Goal: Check status: Check status

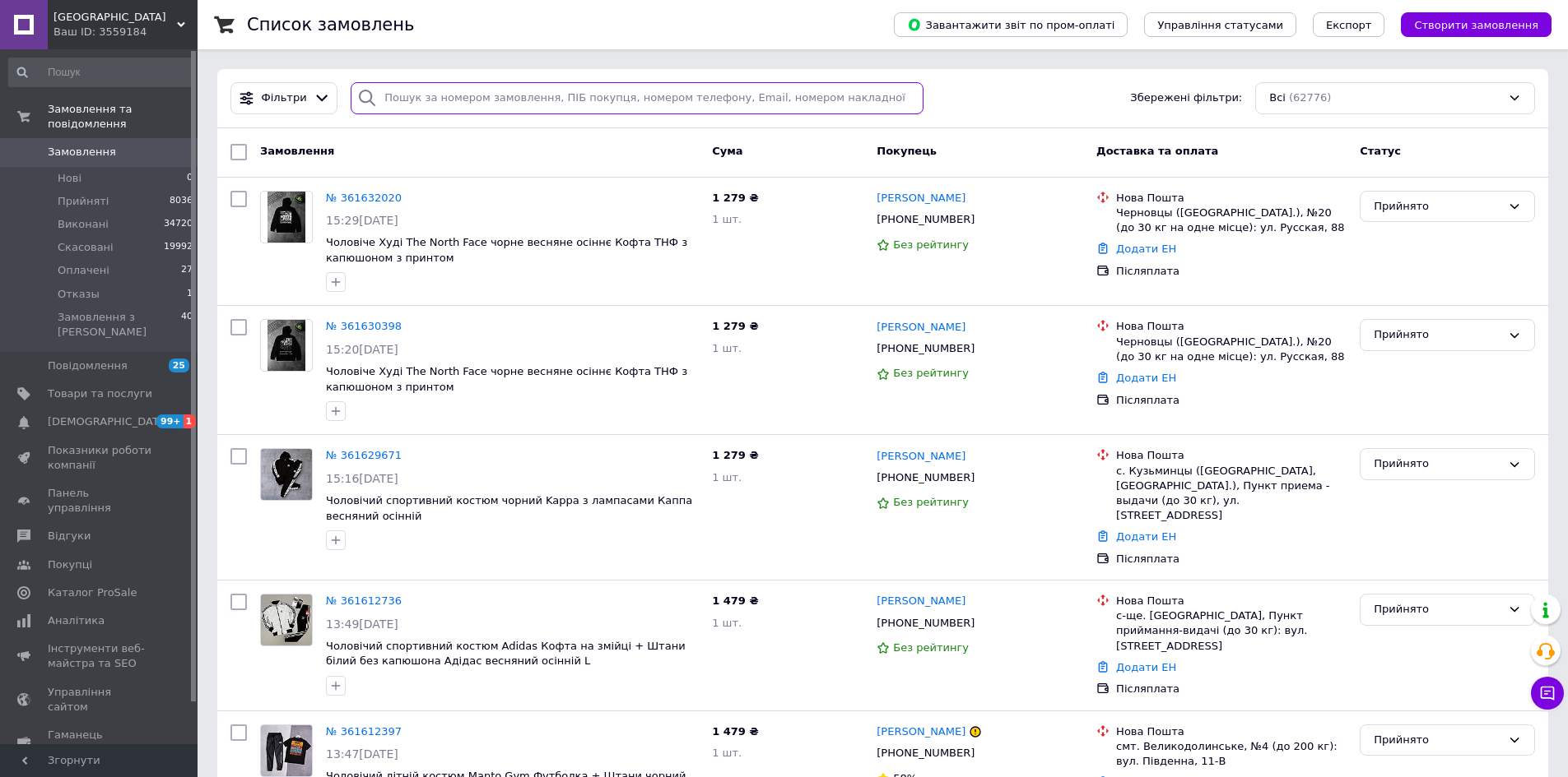
click at [523, 91] on input "search" at bounding box center [637, 98] width 572 height 32
paste input "[PHONE_NUMBER]"
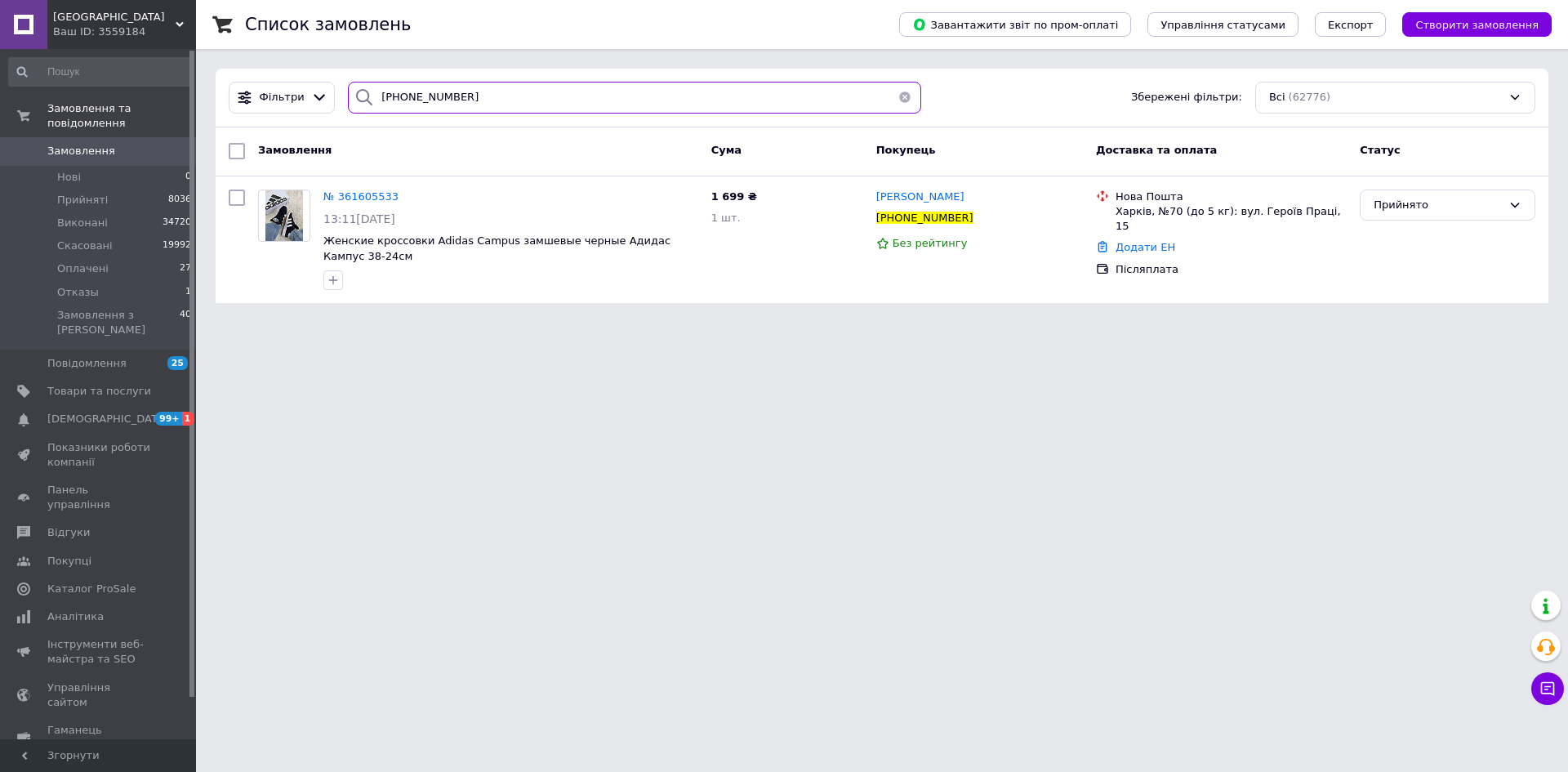
type input "[PHONE_NUMBER]"
click at [360, 199] on span "№ 361605533" at bounding box center [361, 196] width 75 height 12
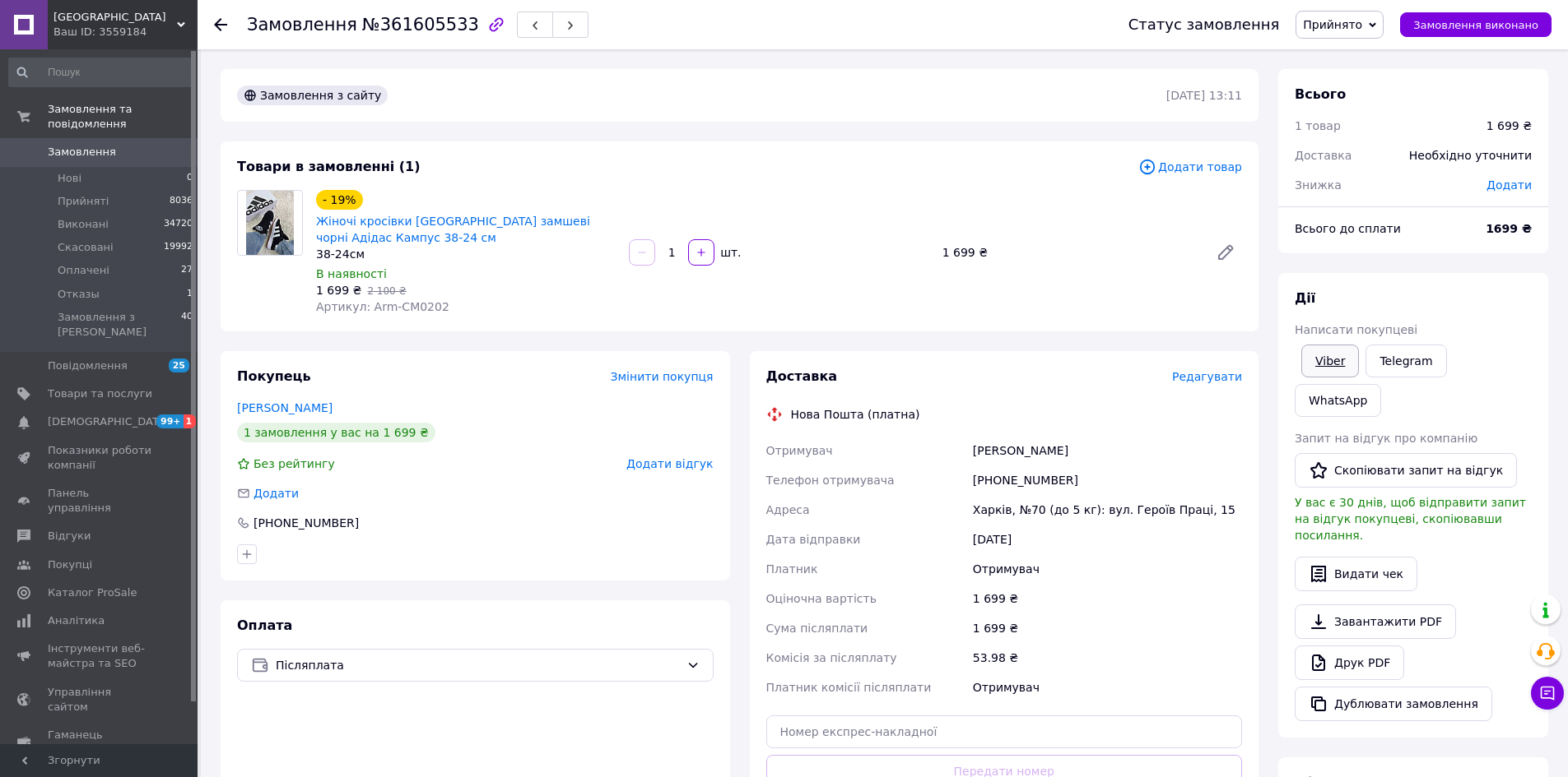
click at [1334, 369] on link "Viber" at bounding box center [1330, 361] width 58 height 33
drag, startPoint x: 312, startPoint y: 214, endPoint x: 565, endPoint y: 225, distance: 253.2
click at [565, 225] on div "- 19% Жіночі кросівки Adidas Campus замшеві чорні Адідас Кампус 38-24 см 38-24с…" at bounding box center [465, 252] width 312 height 131
copy link "Жіночі кросівки [GEOGRAPHIC_DATA] замшеві чорні"
